Goal: Information Seeking & Learning: Learn about a topic

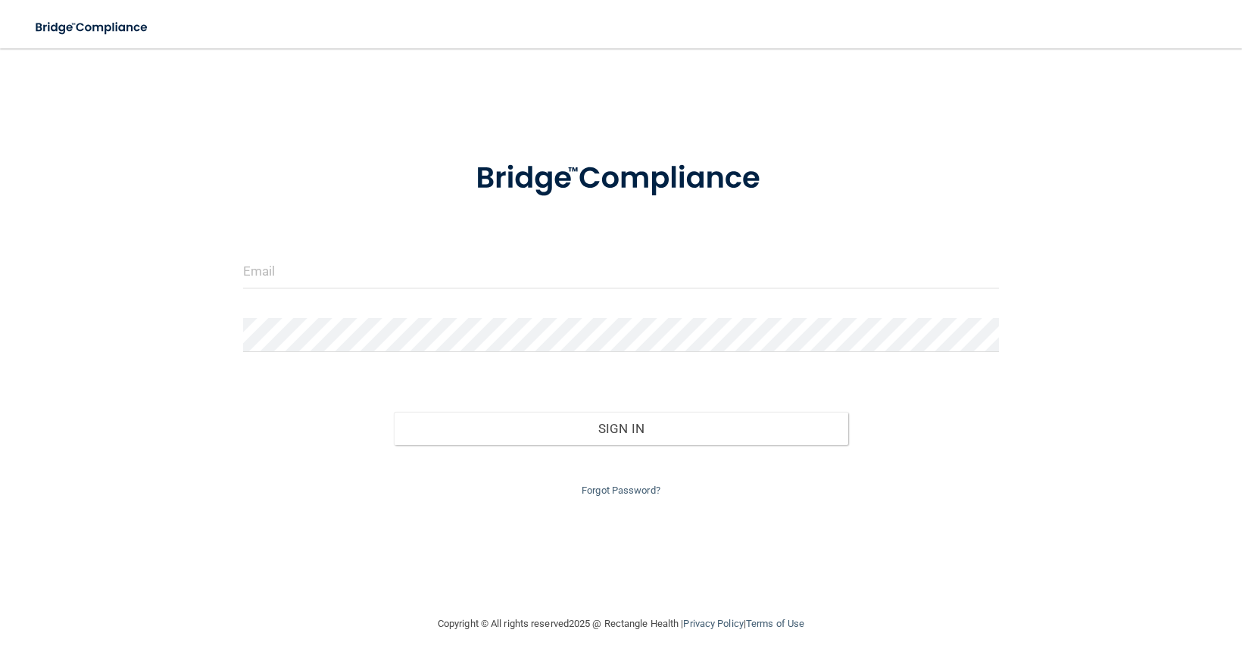
click at [565, 313] on form "Invalid email/password. You don't have permission to access that page. Sign In …" at bounding box center [621, 319] width 756 height 360
click at [339, 263] on input "email" at bounding box center [621, 271] width 756 height 34
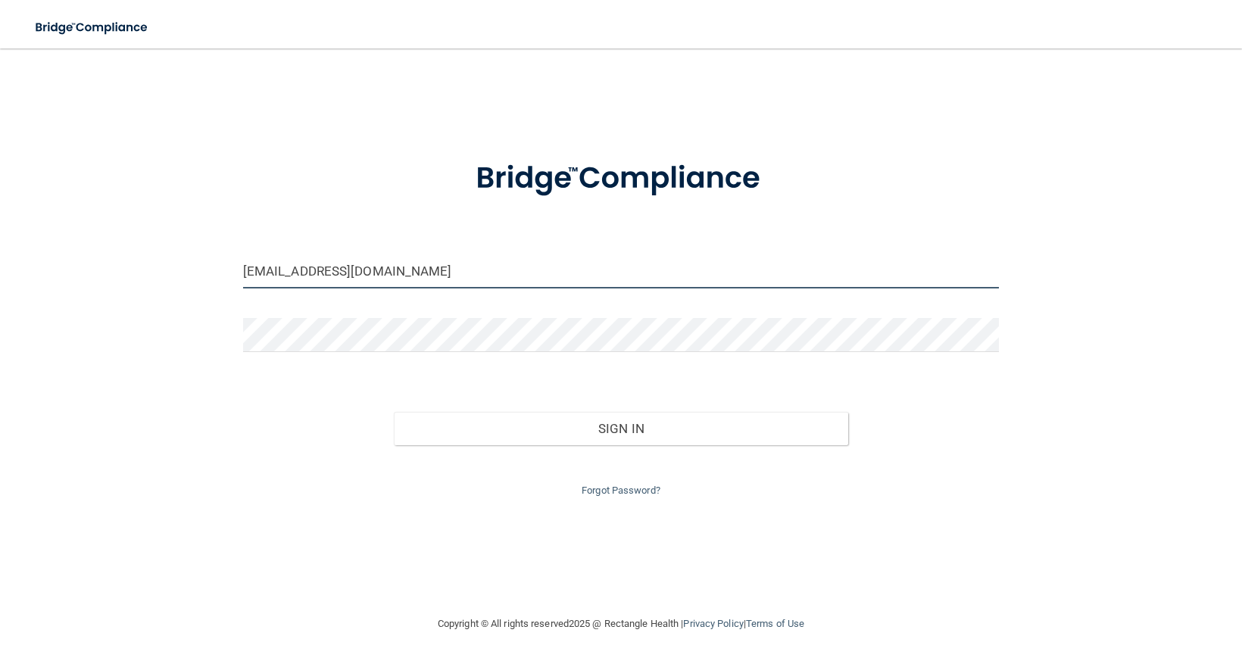
type input "[EMAIL_ADDRESS][DOMAIN_NAME]"
click at [376, 353] on div at bounding box center [621, 340] width 778 height 45
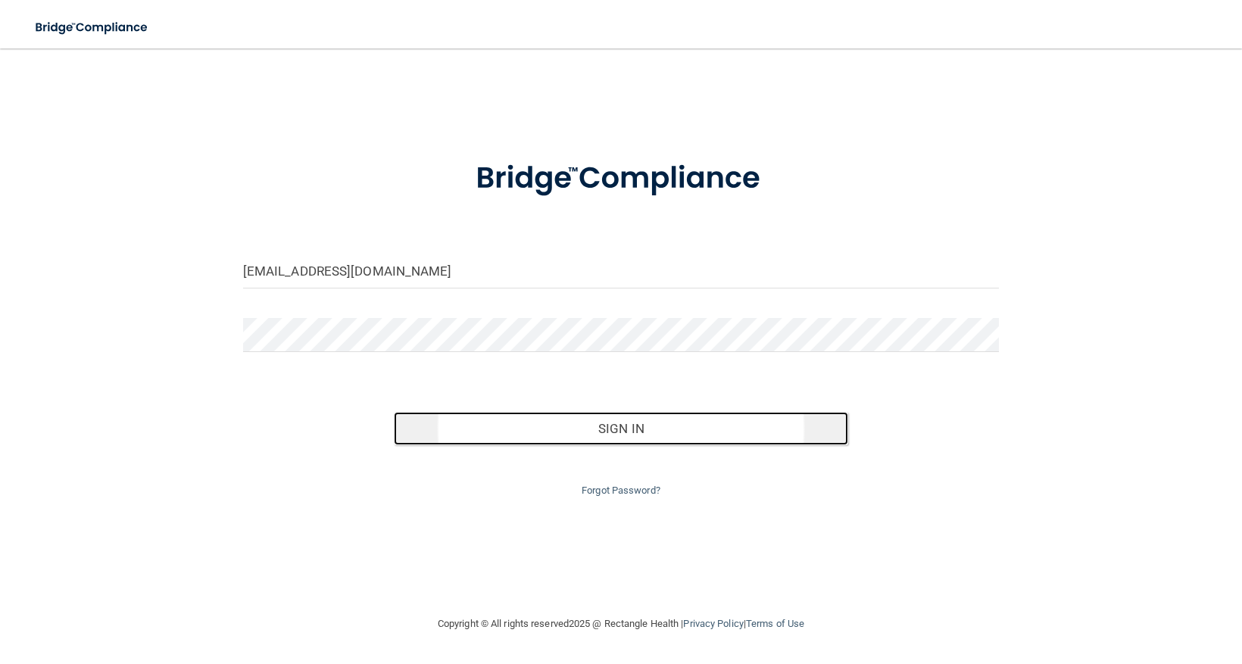
click at [674, 428] on button "Sign In" at bounding box center [621, 428] width 454 height 33
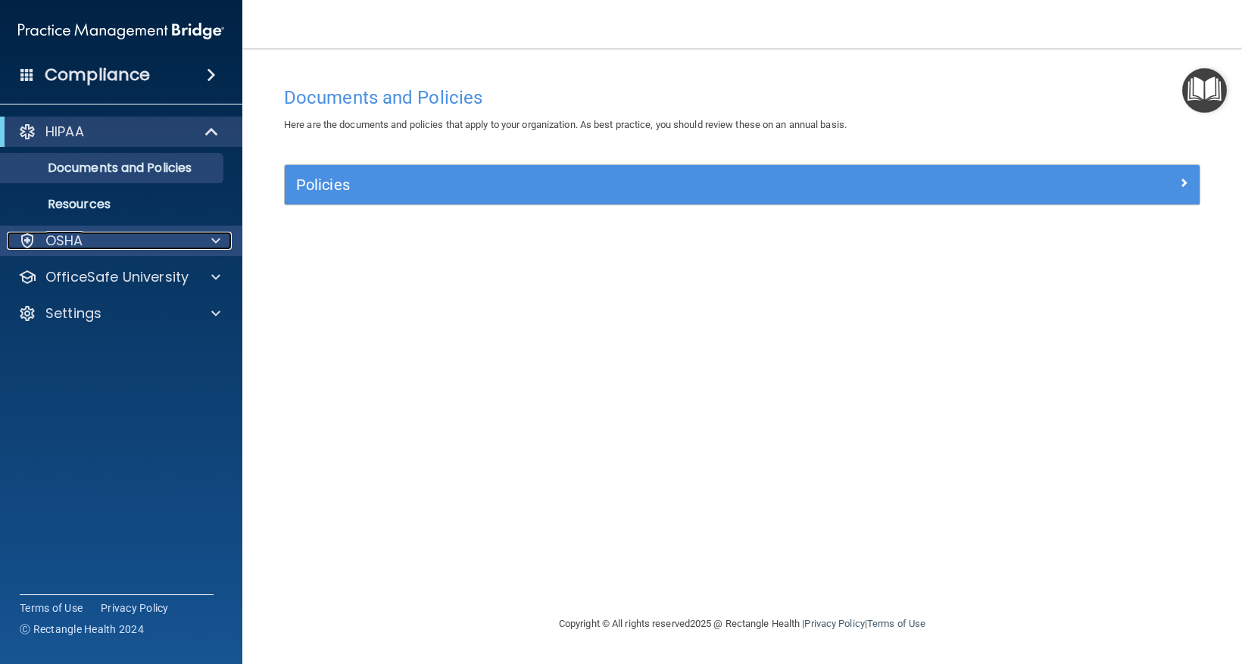
click at [167, 243] on div "OSHA" at bounding box center [101, 241] width 188 height 18
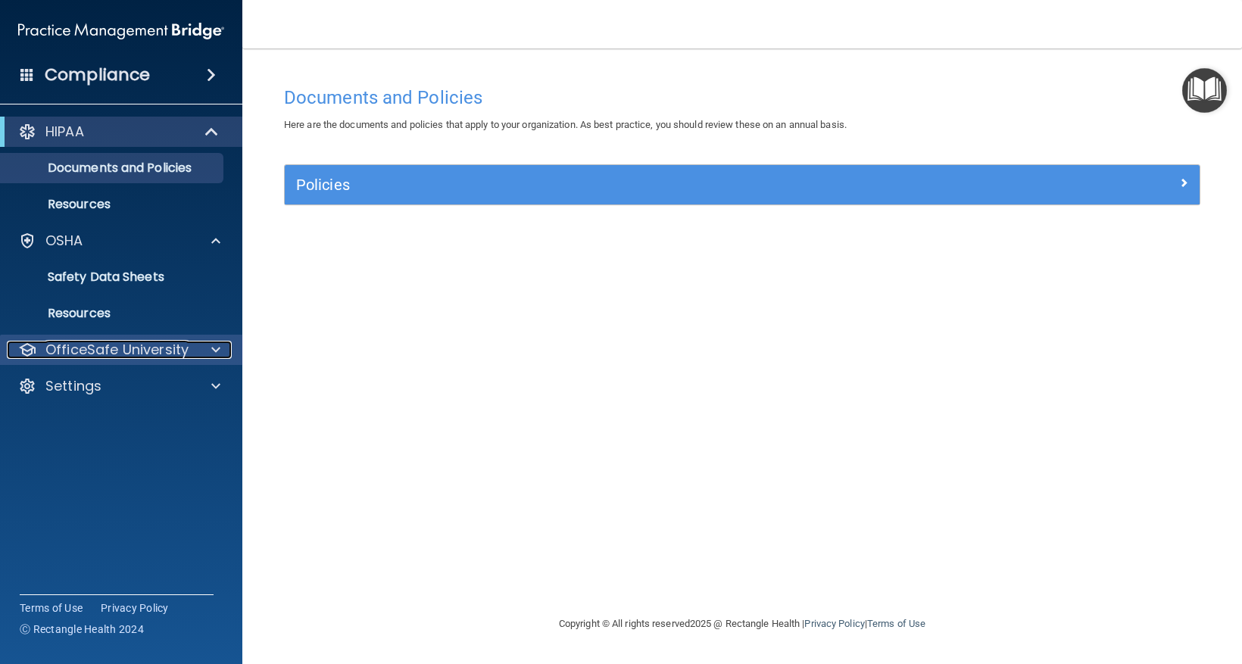
click at [151, 351] on p "OfficeSafe University" at bounding box center [116, 350] width 143 height 18
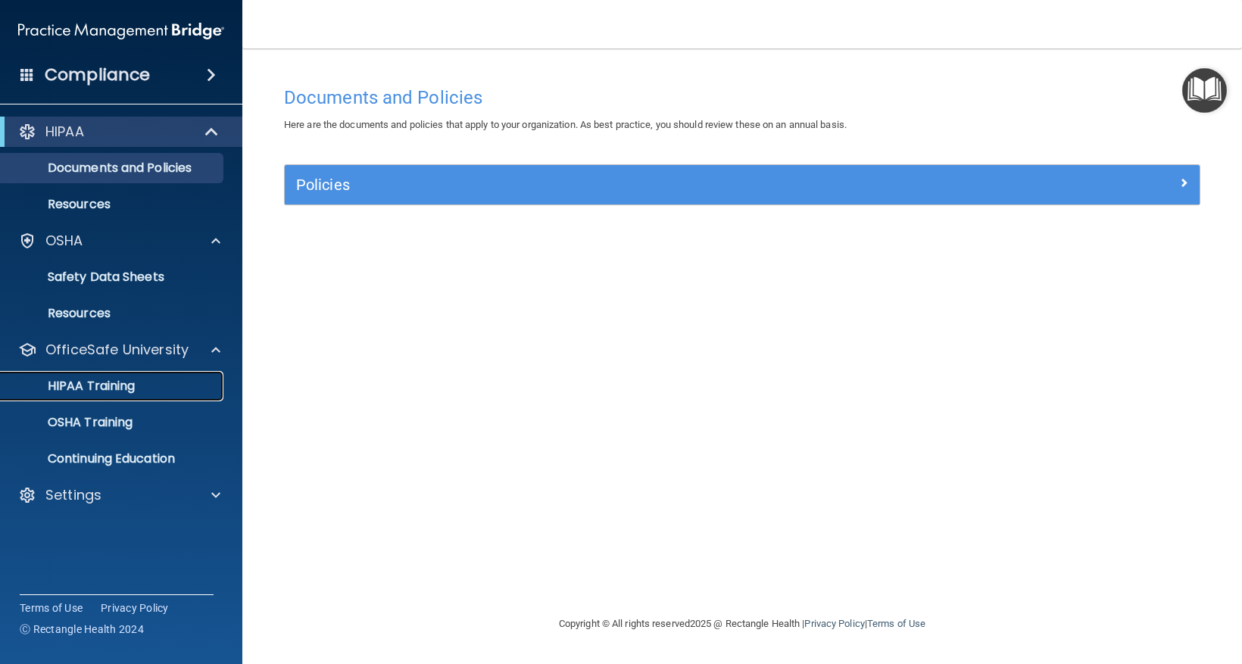
click at [110, 379] on p "HIPAA Training" at bounding box center [72, 386] width 125 height 15
